Goal: Task Accomplishment & Management: Manage account settings

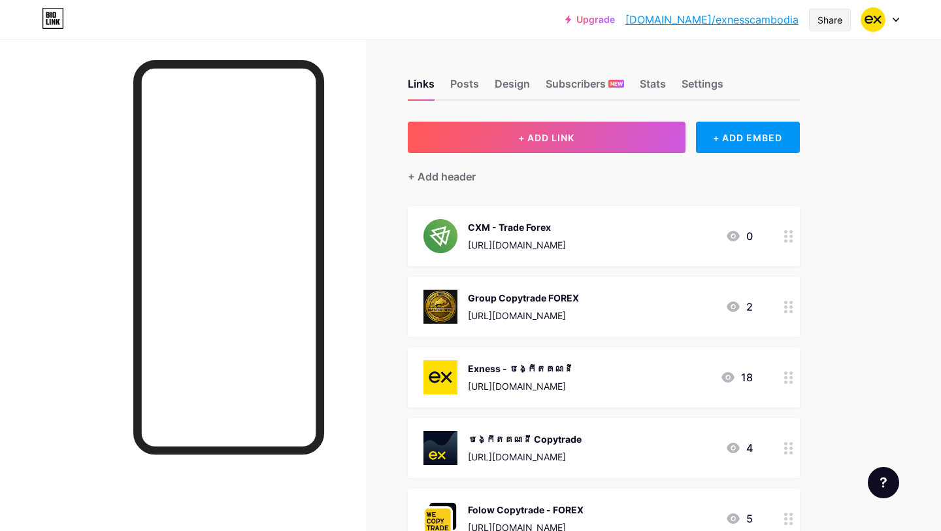
click at [826, 16] on div "Share" at bounding box center [830, 20] width 25 height 14
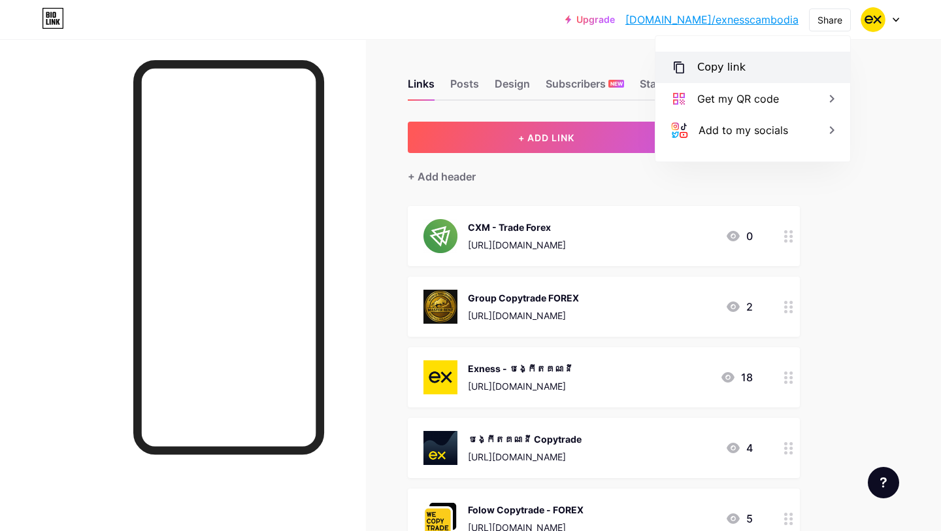
click at [751, 63] on div "Copy link" at bounding box center [753, 67] width 195 height 31
click at [915, 158] on div "Upgrade bio.link/exness... bio.link/exnesscambodia Share Copy link https://bio.…" at bounding box center [470, 456] width 941 height 913
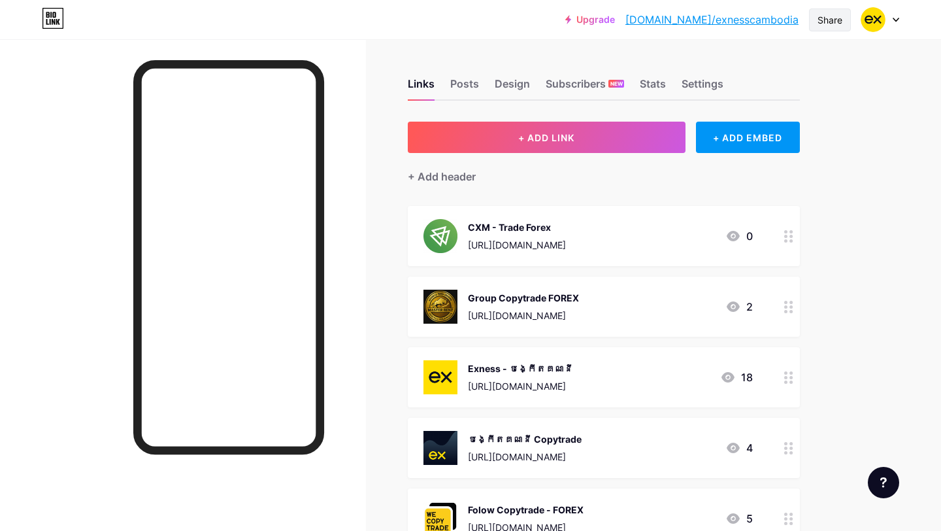
click at [828, 23] on div "Share" at bounding box center [830, 20] width 25 height 14
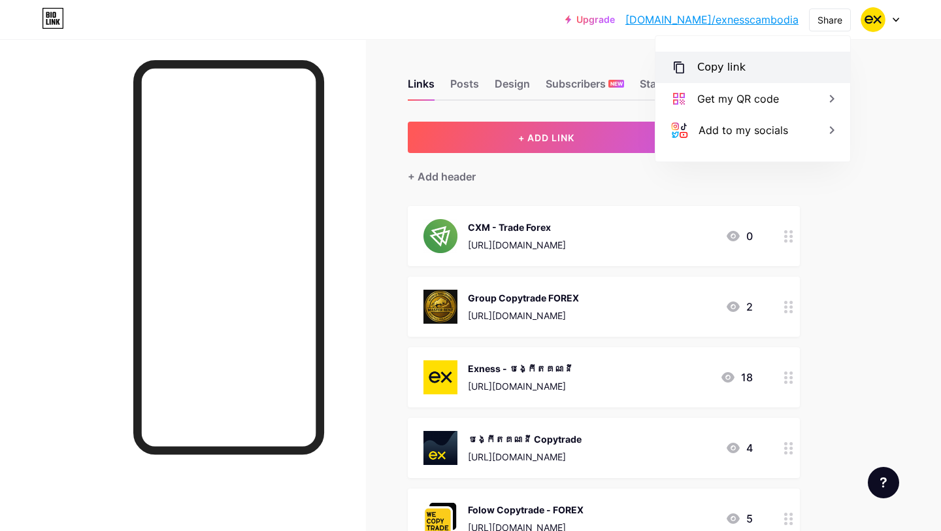
click at [765, 68] on div "Copy link" at bounding box center [753, 67] width 195 height 31
click at [887, 19] on div at bounding box center [881, 20] width 38 height 24
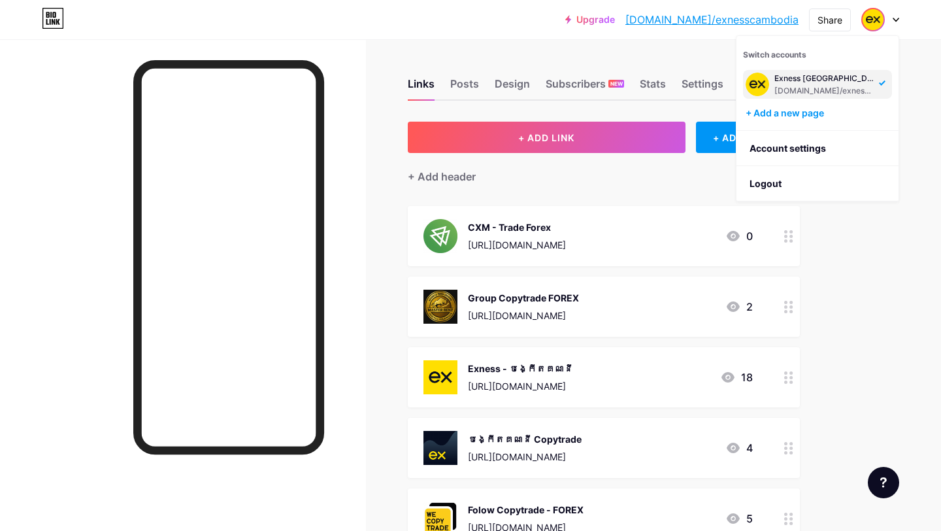
click at [850, 80] on div "Exness [GEOGRAPHIC_DATA]" at bounding box center [825, 78] width 101 height 10
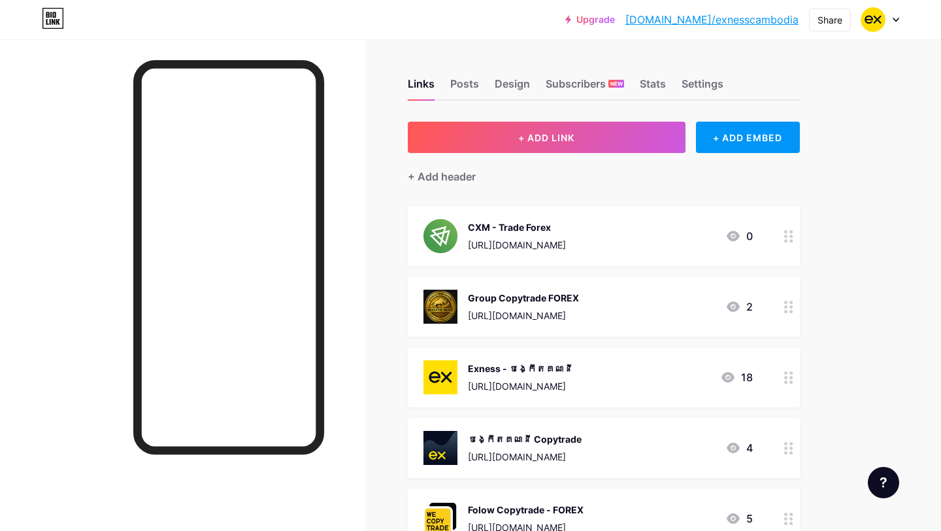
click at [765, 24] on link "[DOMAIN_NAME]/exnesscambodia" at bounding box center [712, 20] width 173 height 16
click at [688, 79] on div "Settings" at bounding box center [703, 88] width 42 height 24
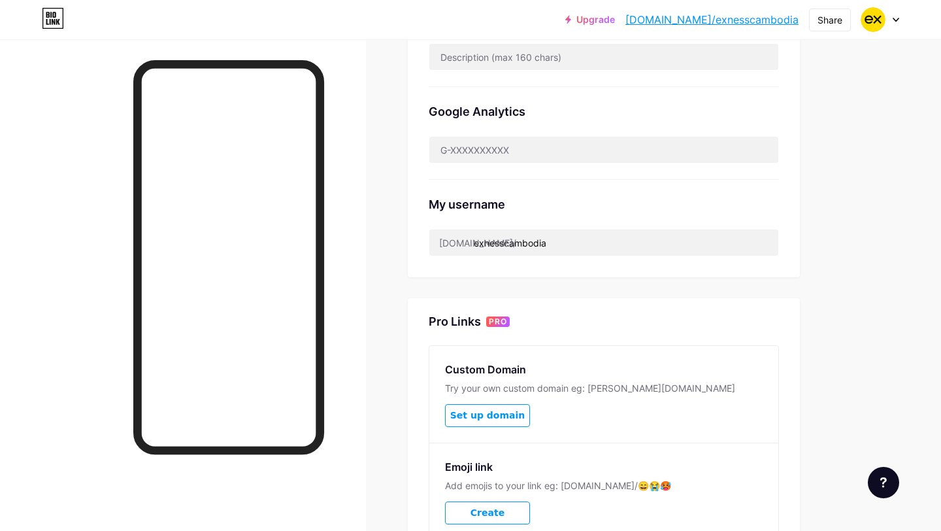
scroll to position [375, 0]
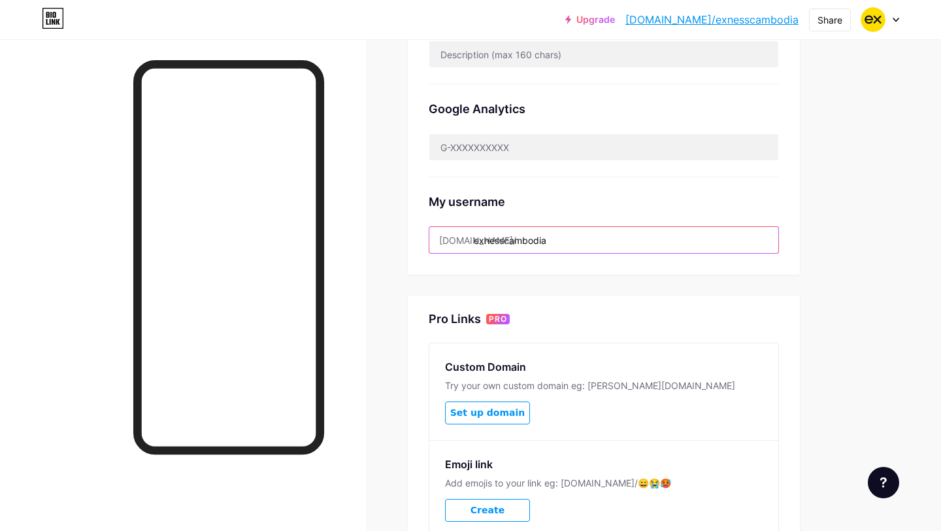
click at [579, 245] on input "exnesscambodia" at bounding box center [604, 240] width 349 height 26
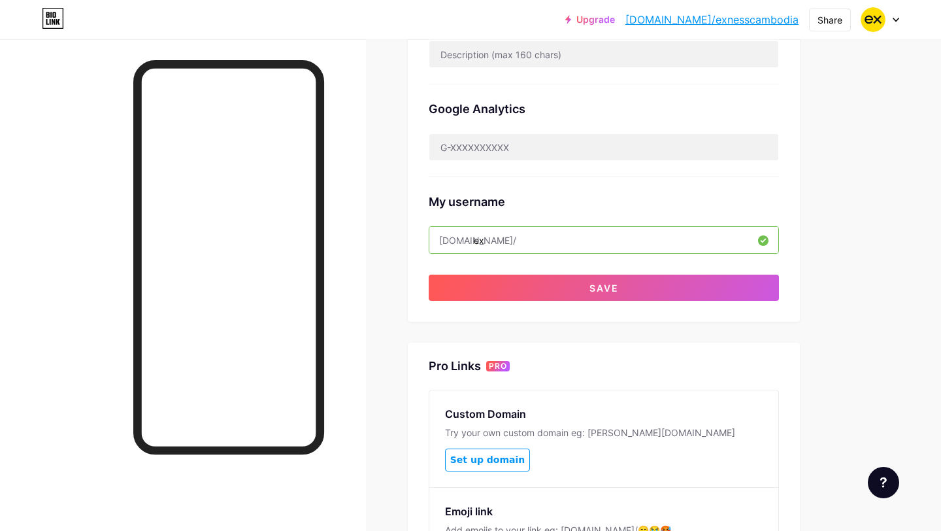
type input "e"
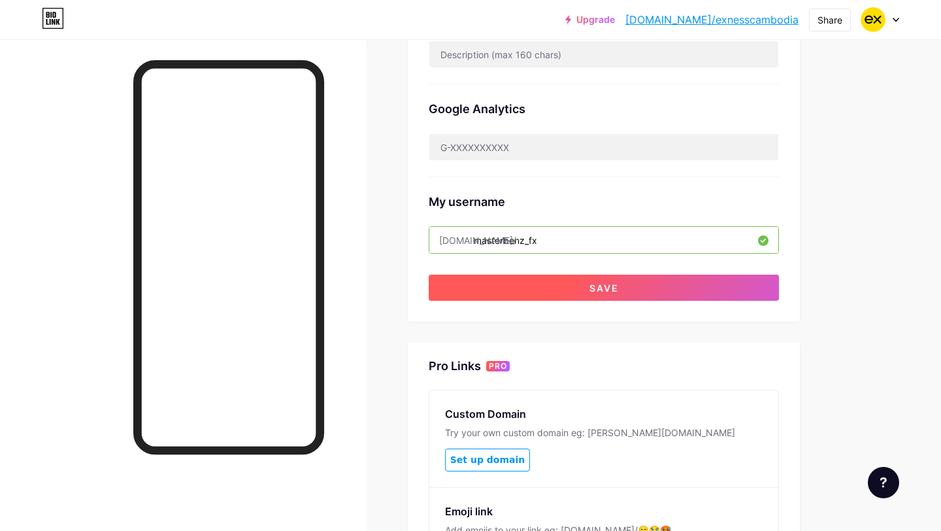
type input "masterbenz_fx"
click at [552, 282] on button "Save" at bounding box center [604, 288] width 350 height 26
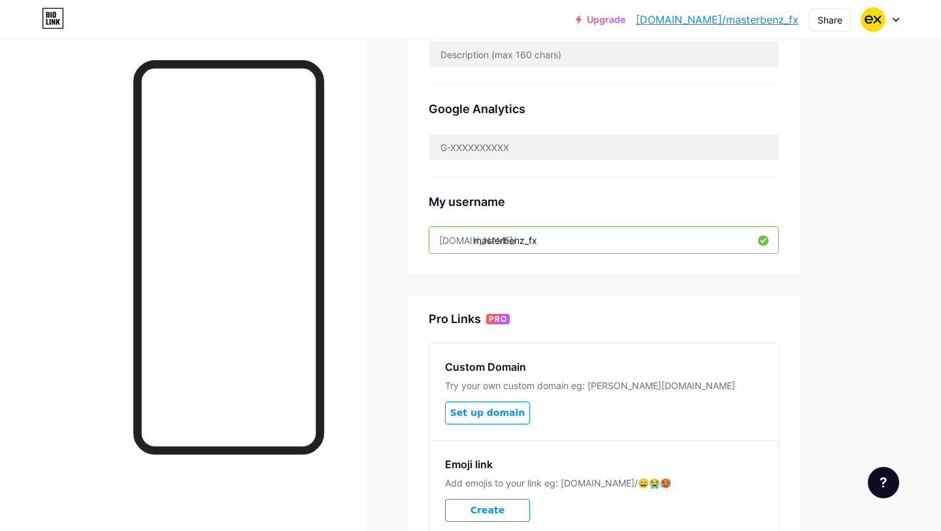
scroll to position [367, 0]
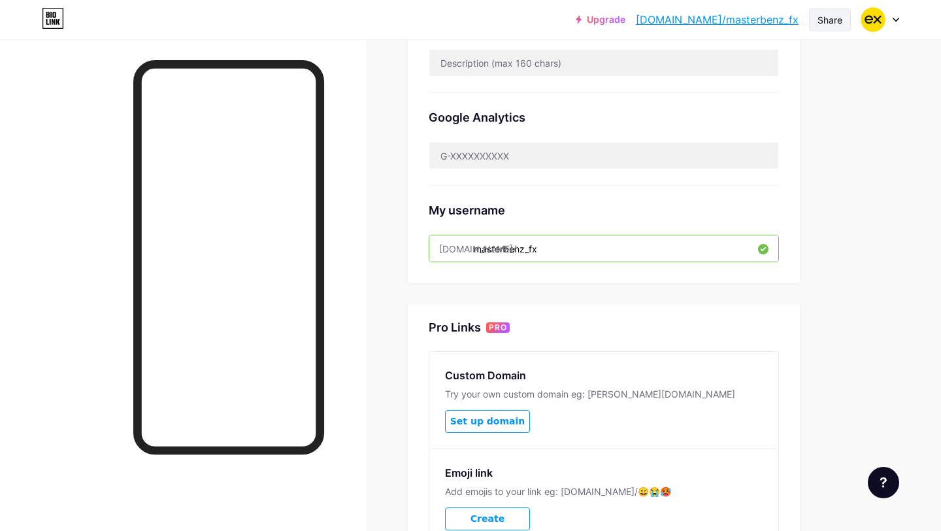
click at [837, 18] on div "Share" at bounding box center [830, 20] width 25 height 14
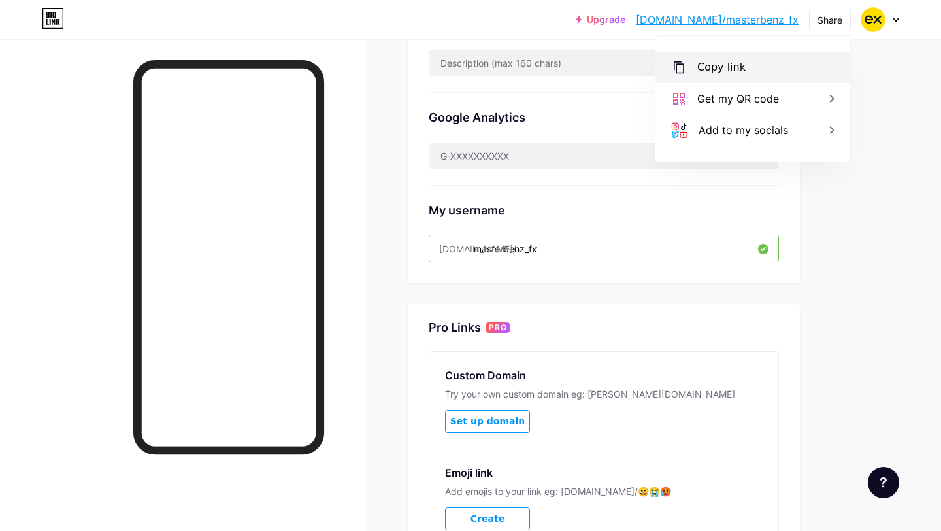
click at [747, 63] on div "Copy link" at bounding box center [753, 67] width 195 height 31
